Goal: Task Accomplishment & Management: Use online tool/utility

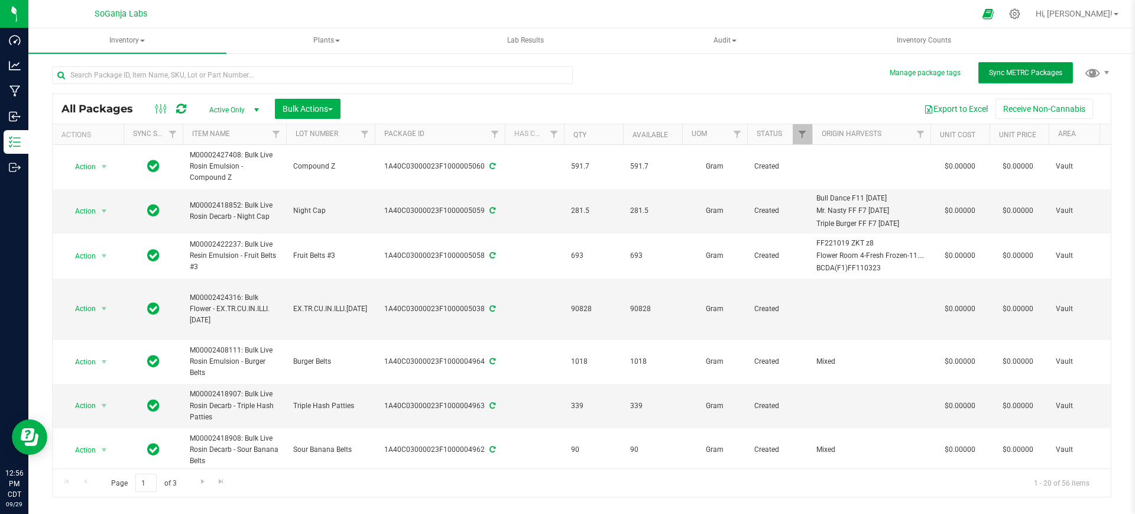
click at [1044, 70] on span "Sync METRC Packages" at bounding box center [1025, 73] width 73 height 8
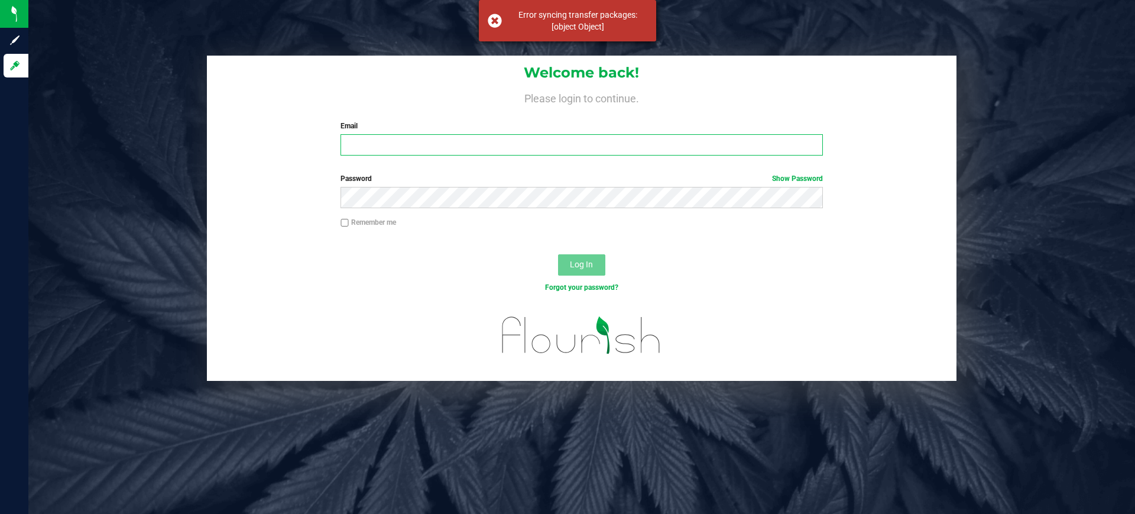
type input "[EMAIL_ADDRESS][DOMAIN_NAME]"
click at [491, 19] on div "Error syncing transfer packages: [object Object]" at bounding box center [567, 20] width 177 height 41
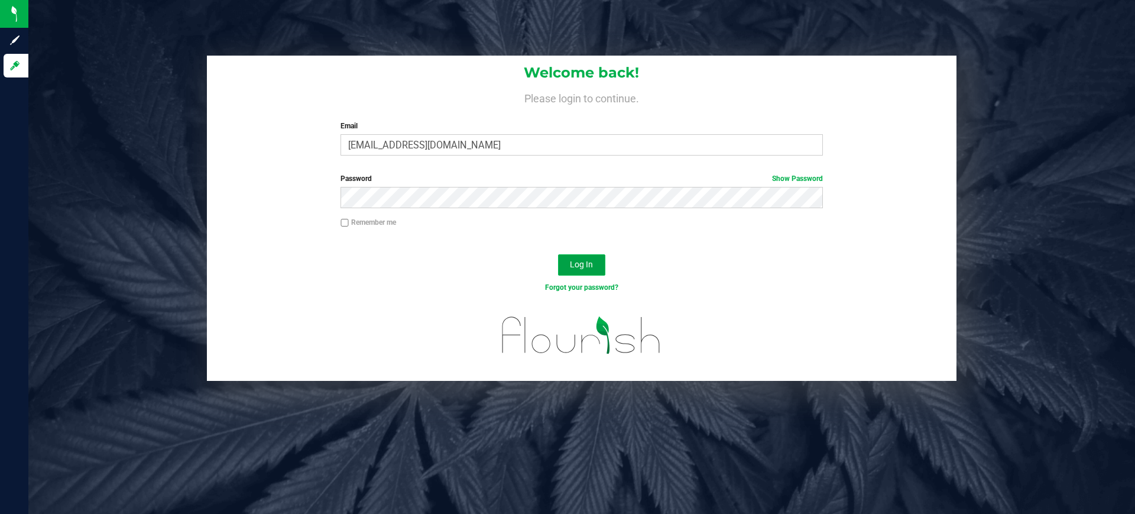
click at [574, 267] on span "Log In" at bounding box center [581, 264] width 23 height 9
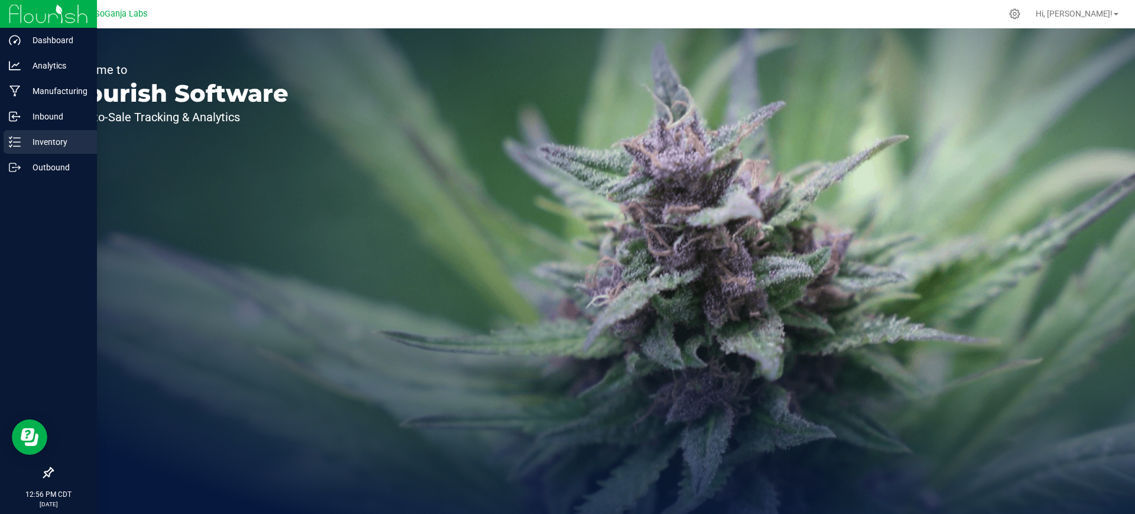
click at [55, 140] on p "Inventory" at bounding box center [56, 142] width 71 height 14
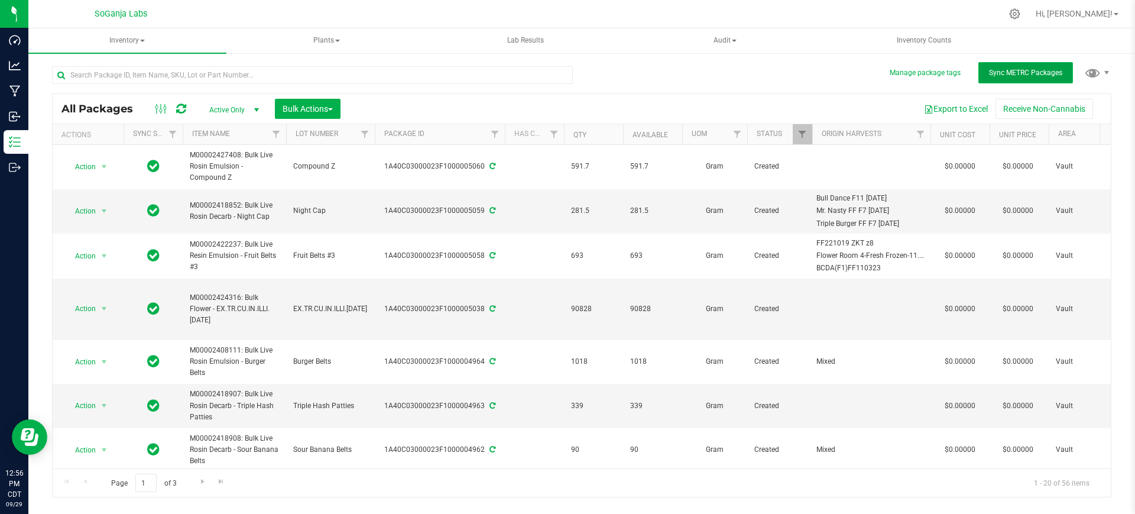
click at [1042, 75] on span "Sync METRC Packages" at bounding box center [1025, 73] width 73 height 8
